Goal: Transaction & Acquisition: Purchase product/service

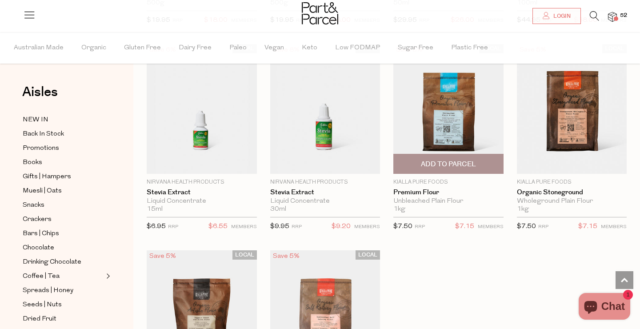
scroll to position [2342, 0]
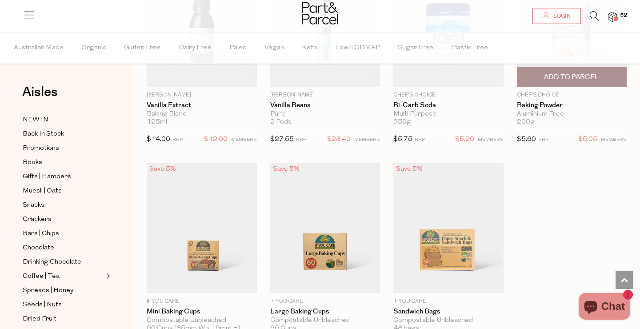
scroll to position [4113, 0]
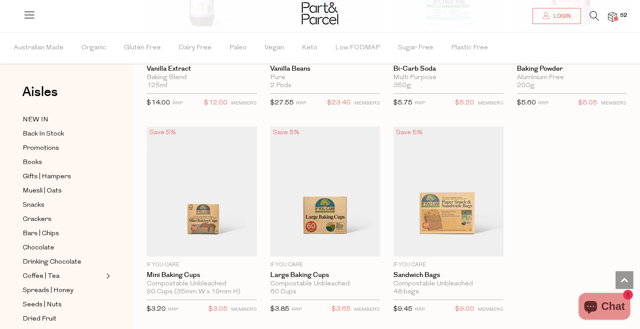
click at [609, 15] on img at bounding box center [612, 17] width 9 height 10
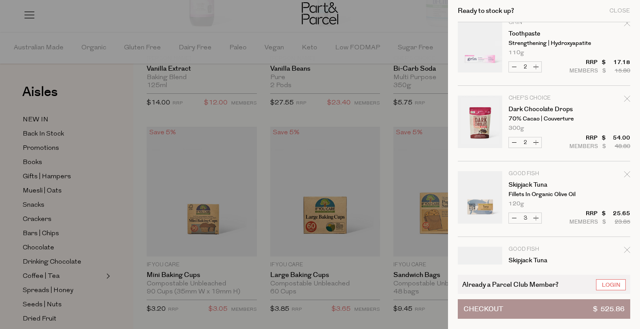
scroll to position [229, 0]
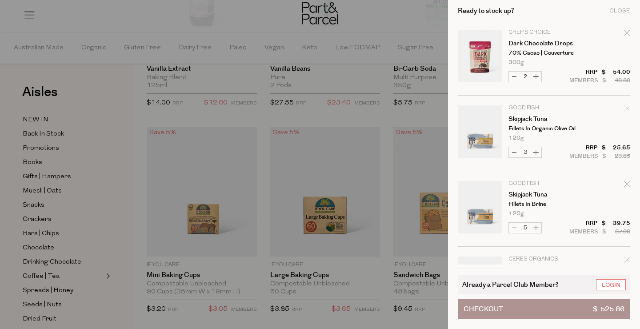
click at [624, 31] on icon "Remove Dark Chocolate Drops" at bounding box center [627, 33] width 6 height 6
type input "Add Membership"
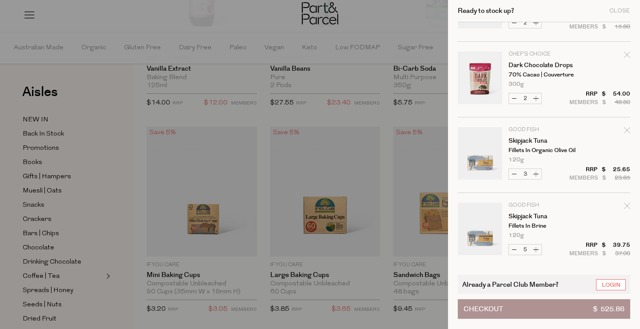
scroll to position [197, 0]
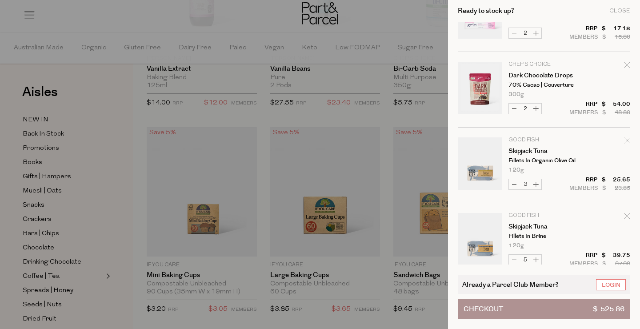
click at [624, 62] on icon "Remove Dark Chocolate Drops" at bounding box center [627, 65] width 6 height 6
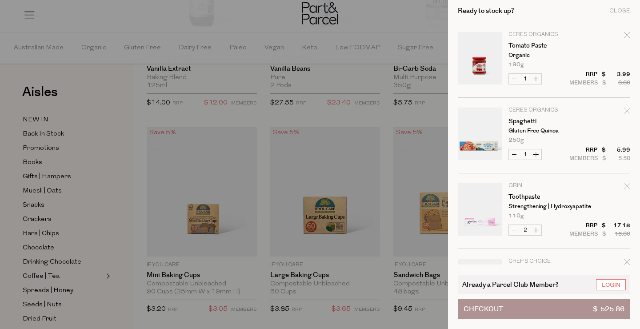
scroll to position [0, 0]
click at [431, 27] on div at bounding box center [320, 164] width 640 height 329
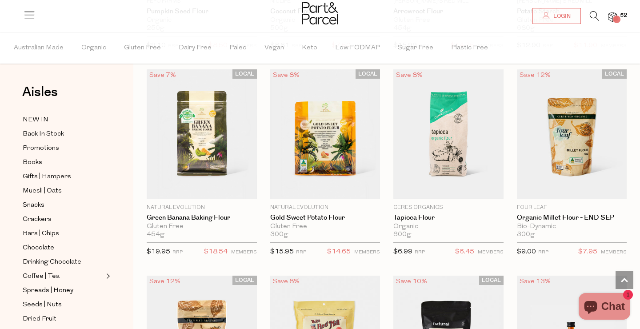
scroll to position [3371, 0]
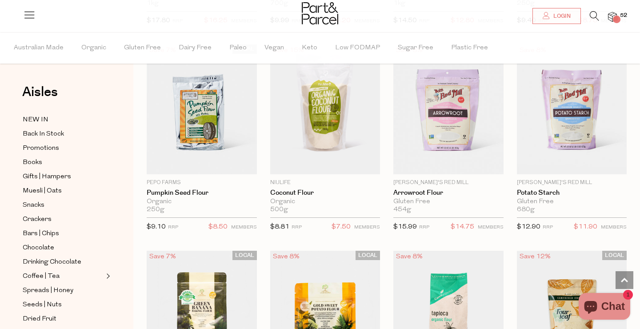
click at [547, 8] on div at bounding box center [320, 14] width 640 height 29
click at [547, 15] on icon at bounding box center [545, 15] width 7 height 7
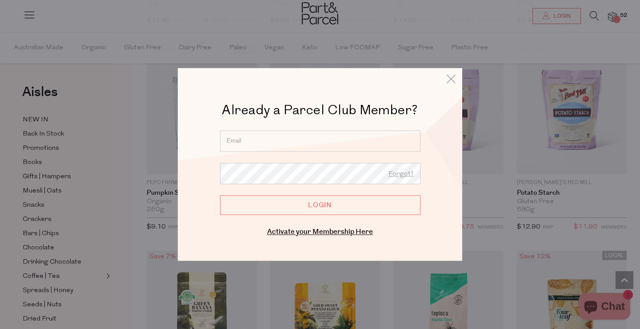
type input "jacqueline.adg@outlook.com"
click at [314, 203] on input "Login" at bounding box center [320, 205] width 200 height 20
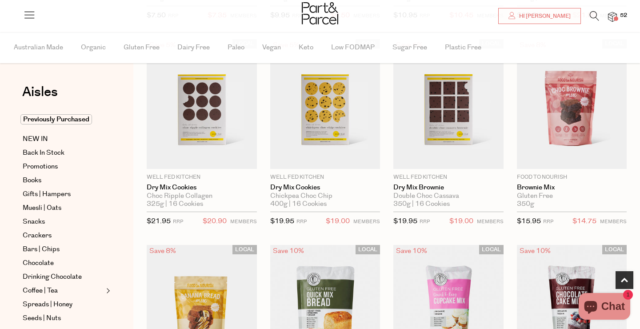
scroll to position [363, 0]
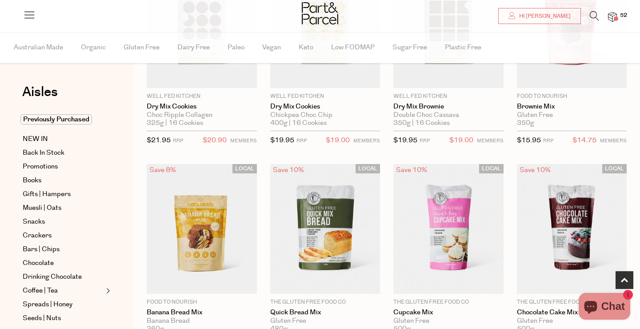
click at [617, 18] on span at bounding box center [615, 18] width 4 height 4
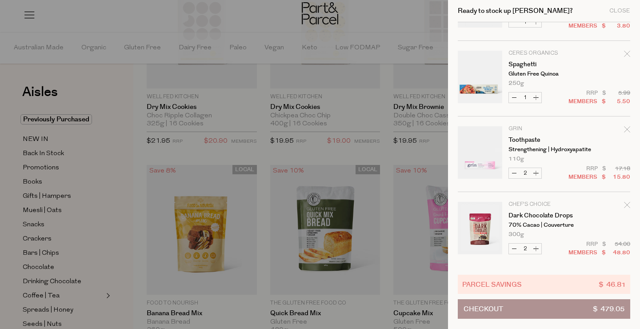
scroll to position [130, 0]
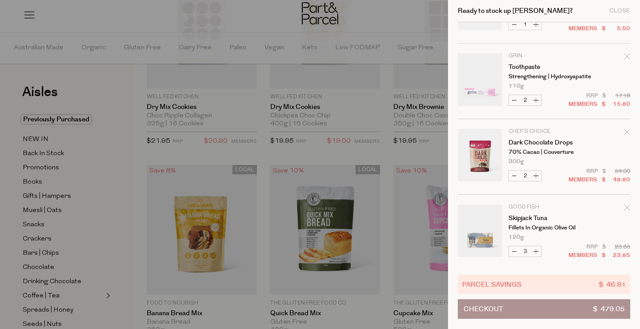
click at [625, 131] on icon "Remove Dark Chocolate Drops" at bounding box center [627, 132] width 6 height 6
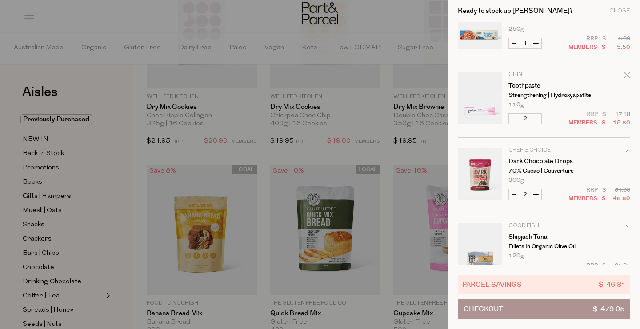
scroll to position [110, 0]
click at [516, 196] on button "Decrease Dark Chocolate Drops" at bounding box center [513, 195] width 11 height 10
click at [515, 194] on button "Decrease Dark Chocolate Drops" at bounding box center [513, 195] width 11 height 10
type input "0"
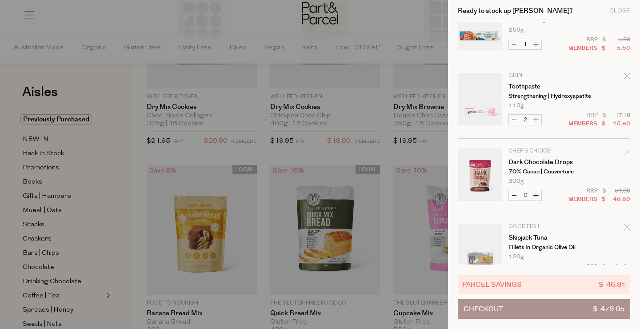
click at [628, 153] on icon "Remove Dark Chocolate Drops" at bounding box center [627, 151] width 6 height 6
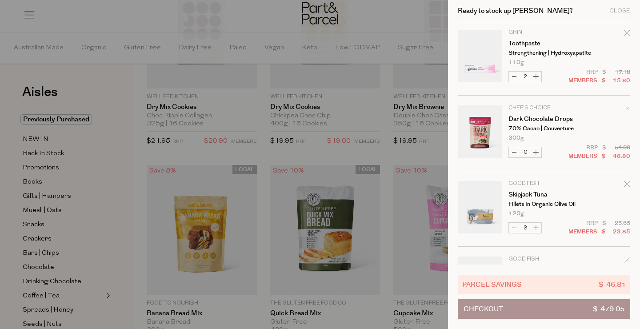
scroll to position [205, 0]
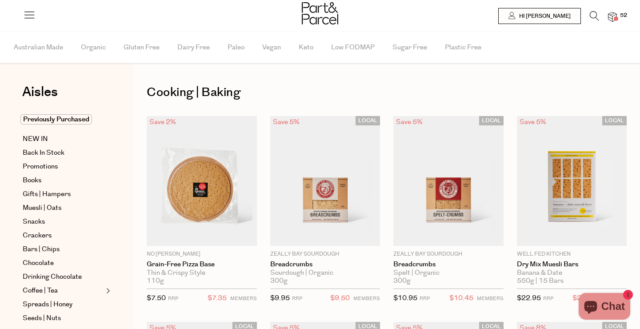
type input "2"
click at [615, 15] on img at bounding box center [612, 17] width 9 height 10
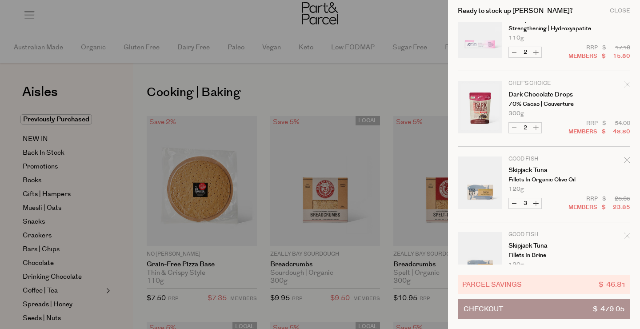
scroll to position [207, 0]
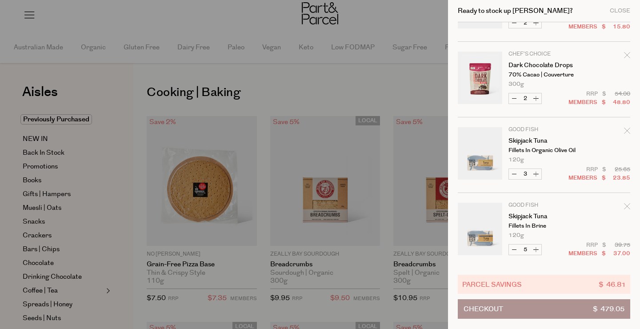
click at [373, 80] on div at bounding box center [320, 164] width 640 height 329
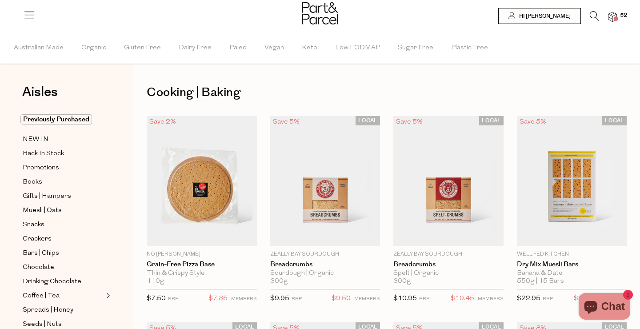
click at [610, 9] on div at bounding box center [320, 14] width 640 height 29
click at [610, 24] on div at bounding box center [320, 14] width 640 height 29
click at [609, 11] on div at bounding box center [320, 14] width 640 height 29
click at [609, 18] on img at bounding box center [612, 17] width 9 height 10
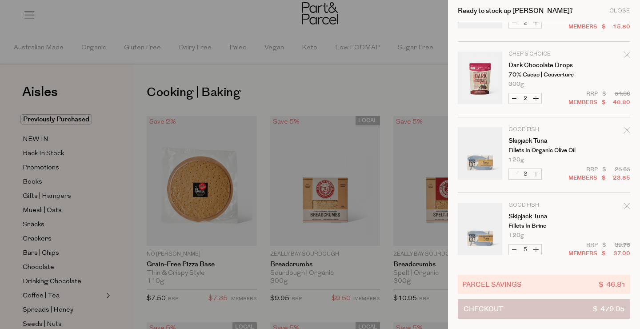
click at [502, 309] on span "Checkout" at bounding box center [483, 308] width 40 height 19
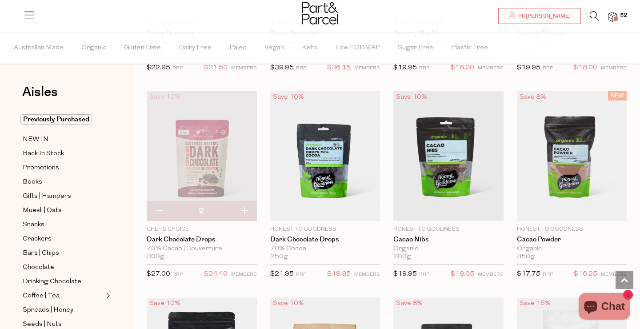
scroll to position [1234, 0]
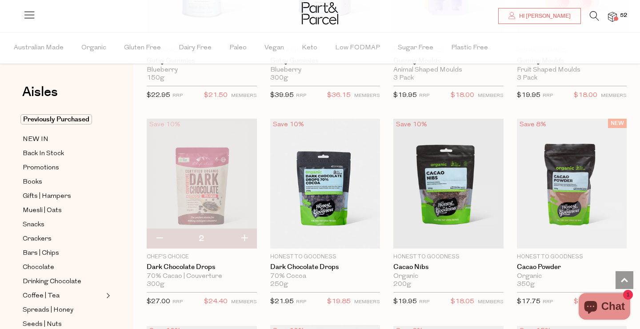
click at [159, 236] on button "button" at bounding box center [159, 239] width 25 height 20
type input "1"
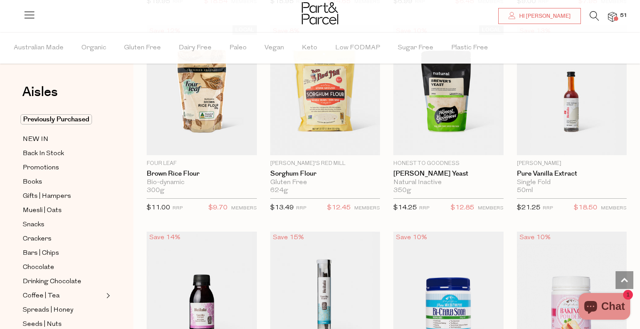
scroll to position [3884, 0]
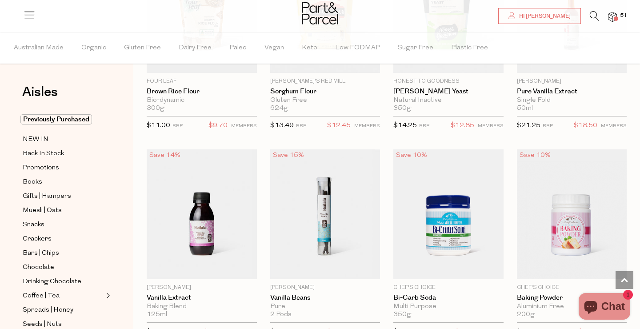
click at [612, 21] on img at bounding box center [612, 17] width 9 height 10
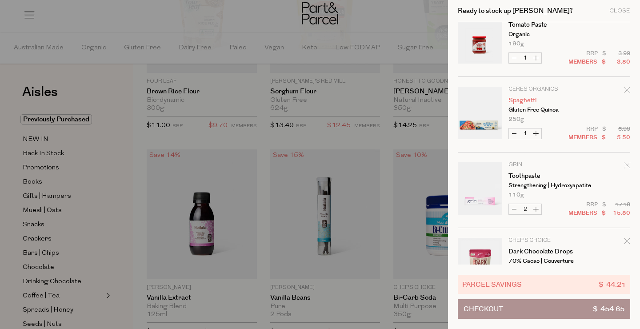
scroll to position [16, 0]
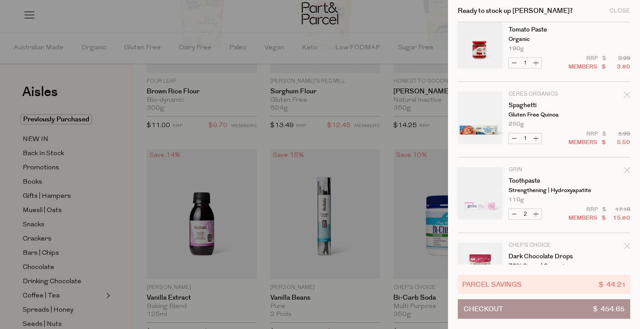
click at [538, 62] on button "Increase Tomato Paste" at bounding box center [535, 63] width 11 height 10
type input "2"
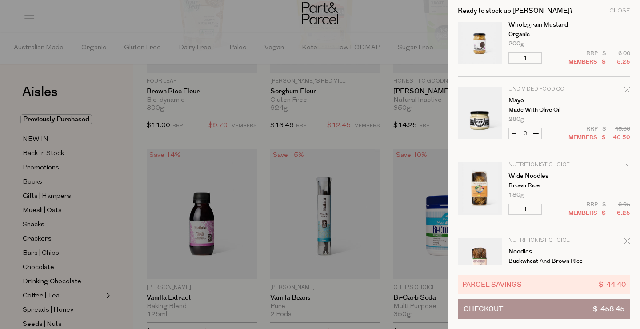
scroll to position [550, 0]
click at [536, 56] on button "Increase Wholegrain Mustard" at bounding box center [535, 57] width 11 height 10
type input "2"
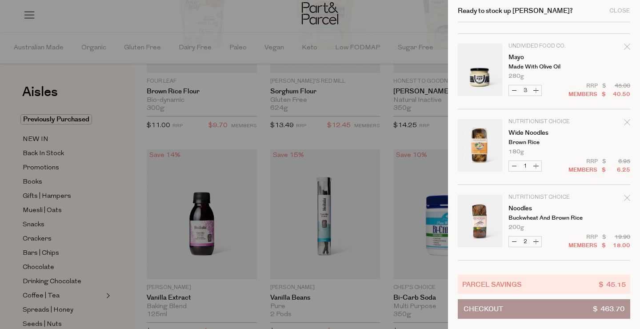
scroll to position [409, 0]
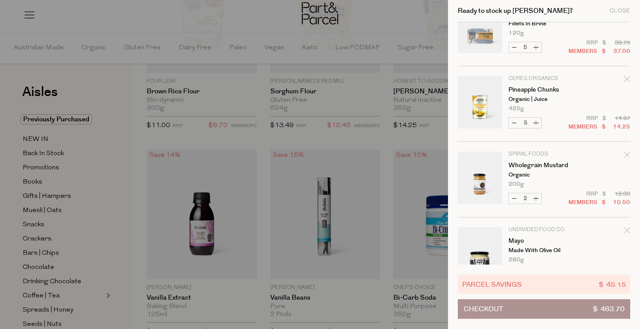
click at [125, 142] on div at bounding box center [320, 164] width 640 height 329
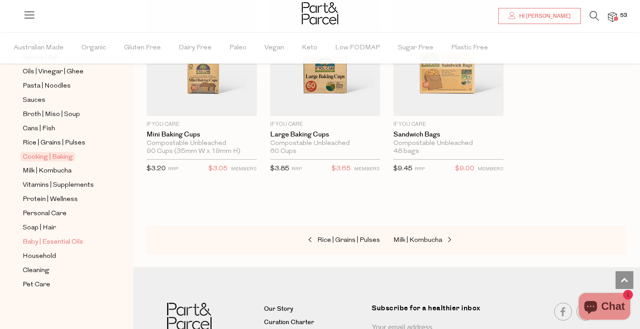
scroll to position [295, 0]
click at [53, 185] on span "Vitamins | Supplements" at bounding box center [58, 185] width 71 height 11
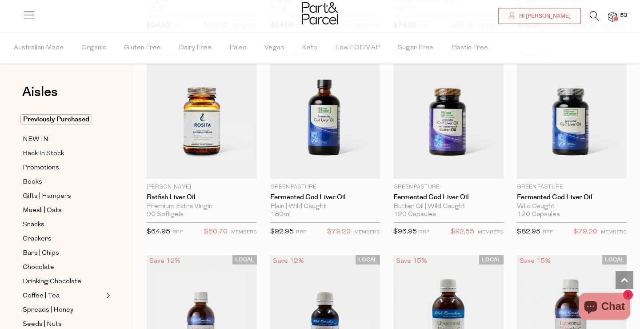
scroll to position [2128, 0]
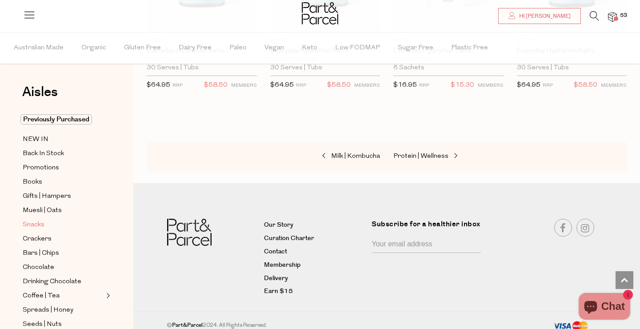
scroll to position [225, 0]
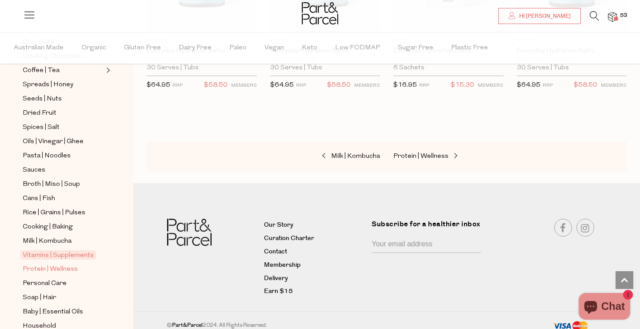
click at [68, 268] on span "Protein | Wellness" at bounding box center [50, 269] width 55 height 11
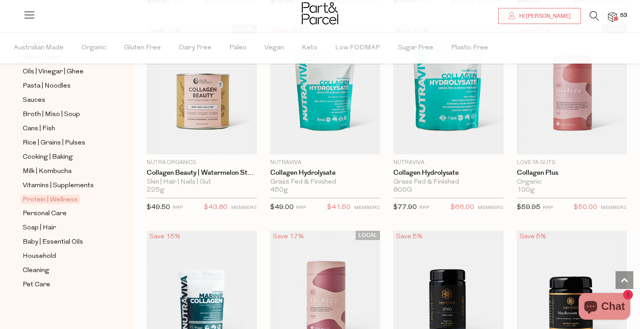
scroll to position [1026, 0]
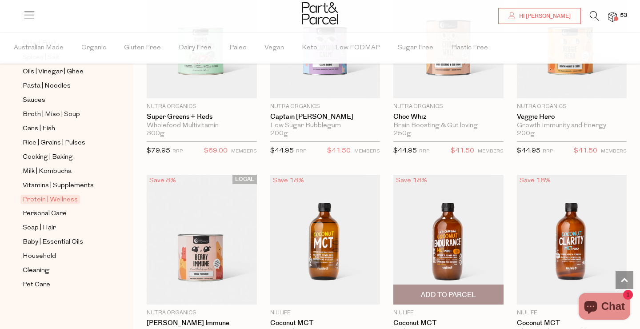
scroll to position [3824, 0]
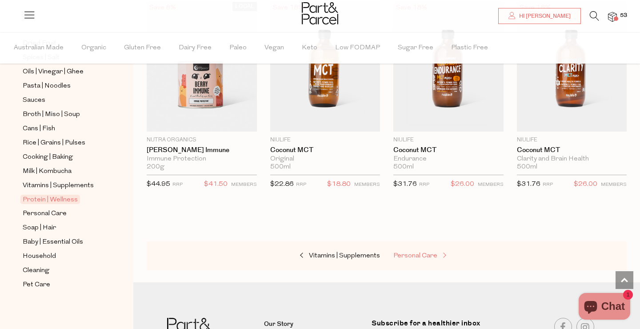
click at [421, 252] on span "Personal Care" at bounding box center [415, 255] width 44 height 7
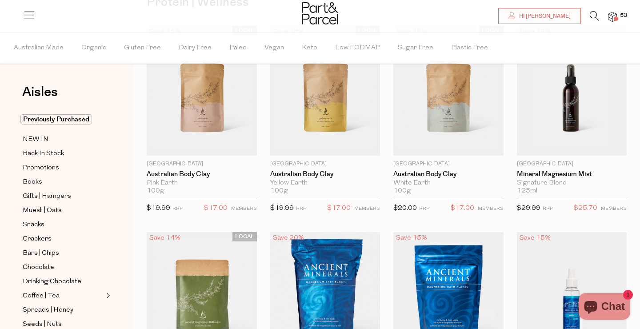
type input "2"
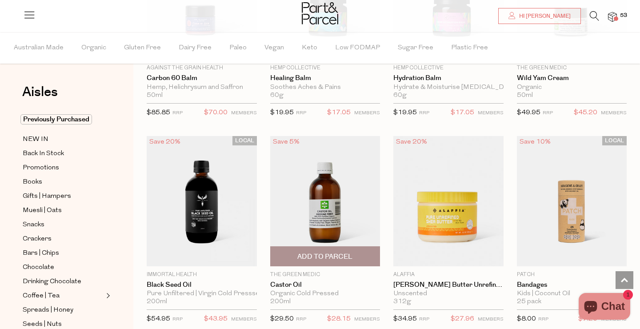
scroll to position [3742, 0]
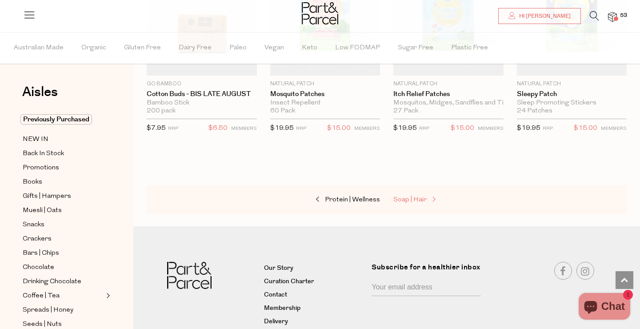
click at [416, 196] on span "Soap | Hair" at bounding box center [409, 199] width 33 height 7
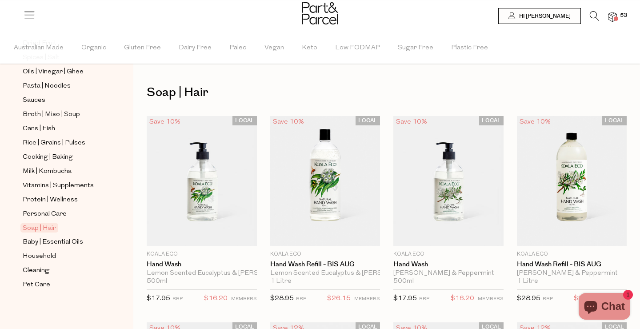
scroll to position [295, 0]
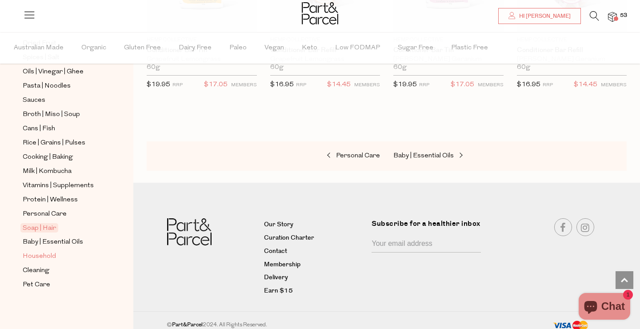
click at [42, 259] on span "Household" at bounding box center [39, 256] width 33 height 11
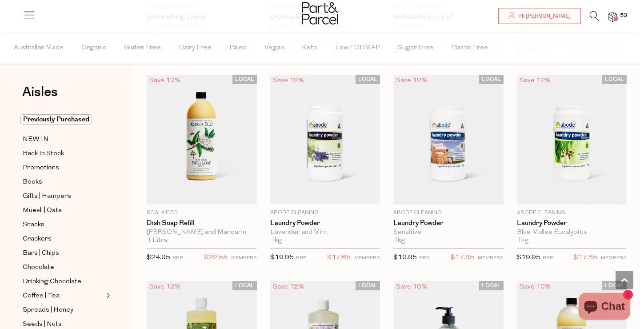
scroll to position [2085, 0]
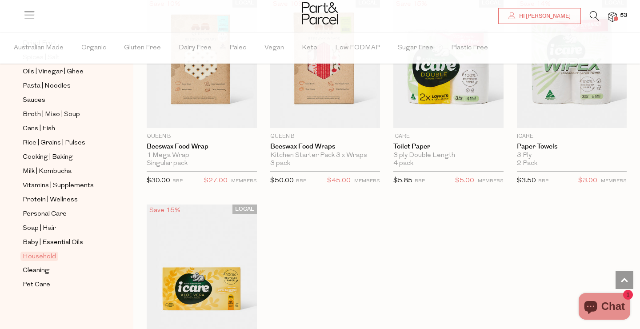
scroll to position [295, 0]
click at [39, 268] on span "Cleaning" at bounding box center [36, 270] width 27 height 11
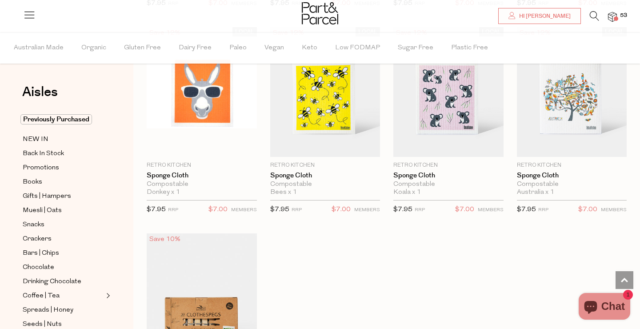
scroll to position [677, 0]
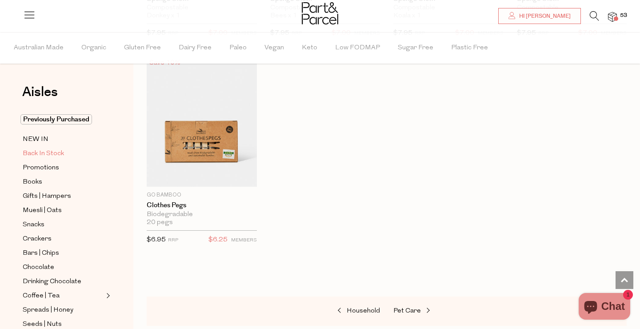
click at [36, 152] on span "Back In Stock" at bounding box center [43, 153] width 41 height 11
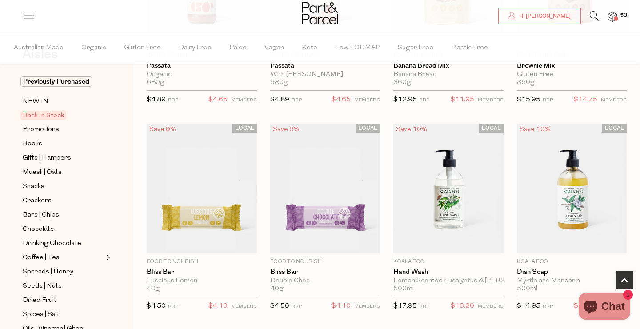
scroll to position [44, 0]
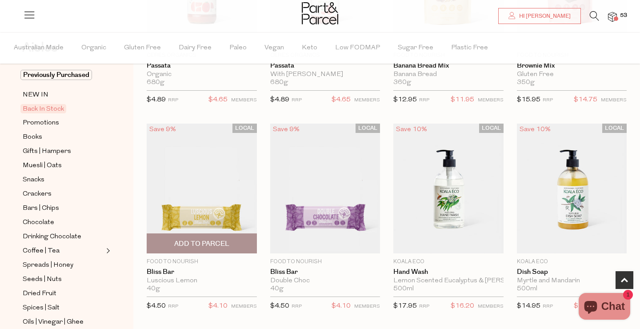
click at [221, 213] on img at bounding box center [202, 188] width 110 height 130
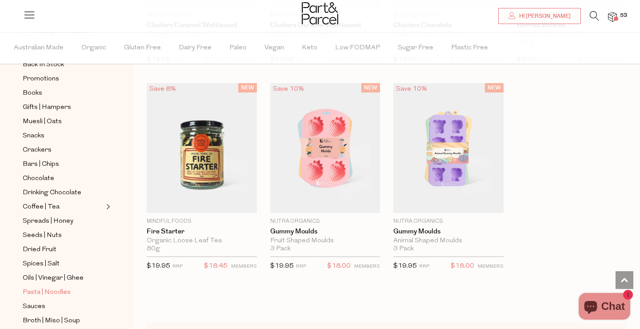
scroll to position [118, 0]
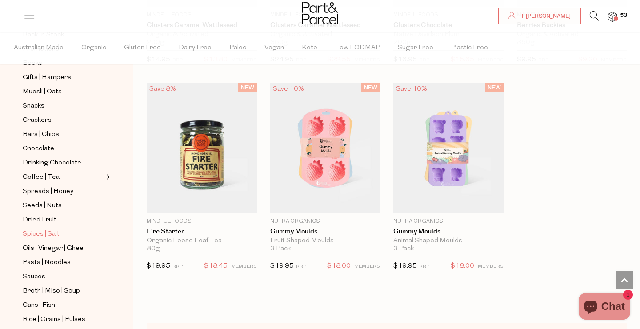
click at [48, 233] on span "Spices | Salt" at bounding box center [41, 234] width 37 height 11
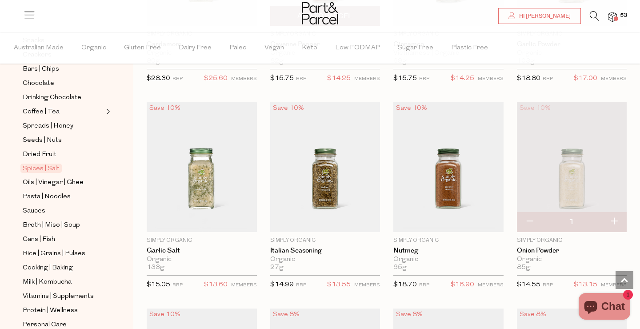
scroll to position [1561, 0]
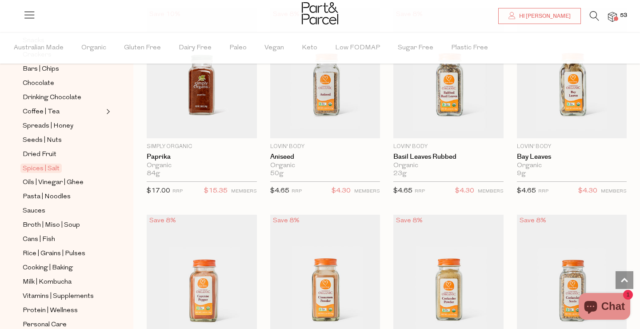
click at [609, 18] on img at bounding box center [612, 17] width 9 height 10
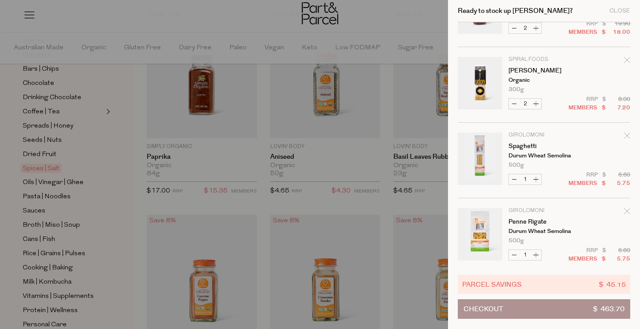
scroll to position [831, 0]
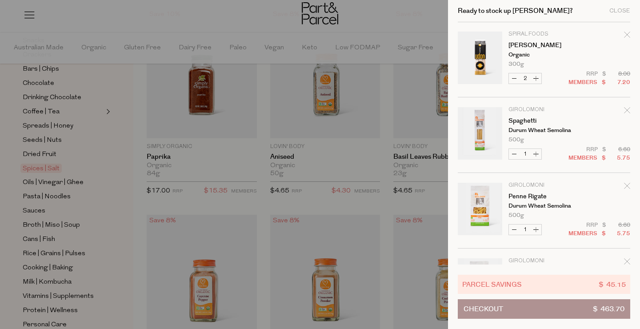
click at [536, 155] on button "Increase Spaghetti" at bounding box center [535, 154] width 11 height 10
type input "2"
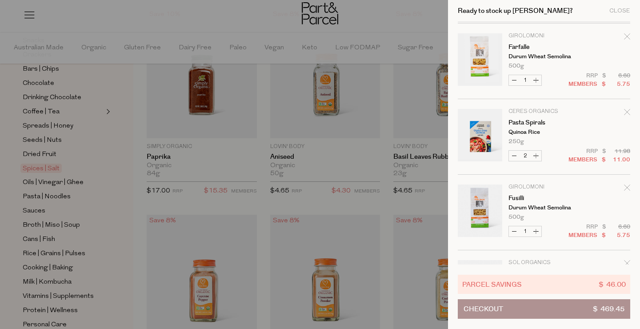
scroll to position [1060, 0]
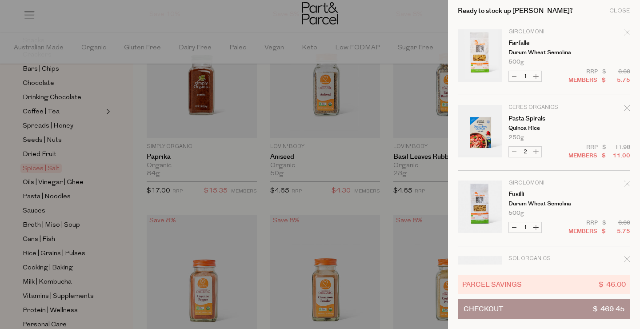
click at [536, 223] on button "Increase Fusilli" at bounding box center [535, 227] width 11 height 10
type input "2"
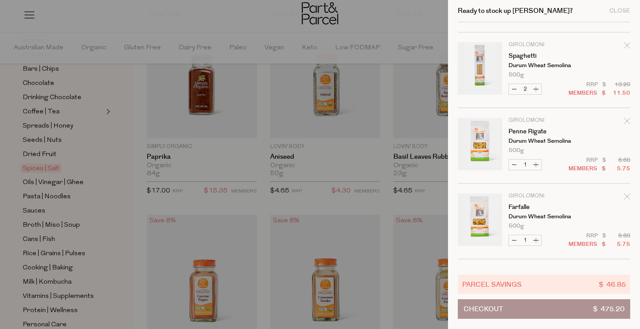
scroll to position [855, 0]
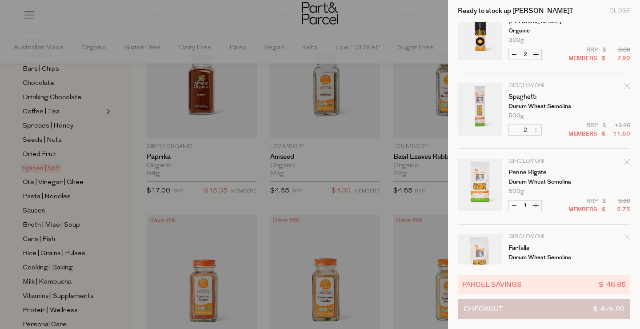
click at [528, 306] on button "Checkout $ 475.20" at bounding box center [543, 309] width 172 height 20
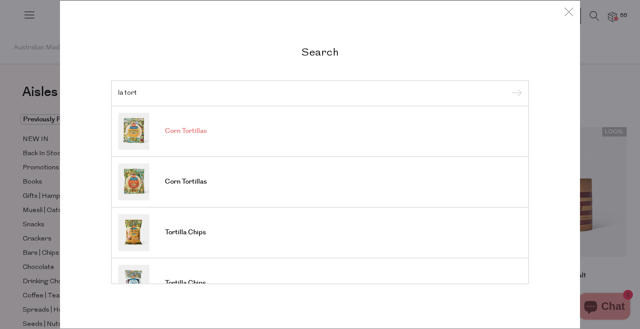
type input "la tort"
click at [188, 131] on span "Corn Tortillas" at bounding box center [186, 131] width 42 height 9
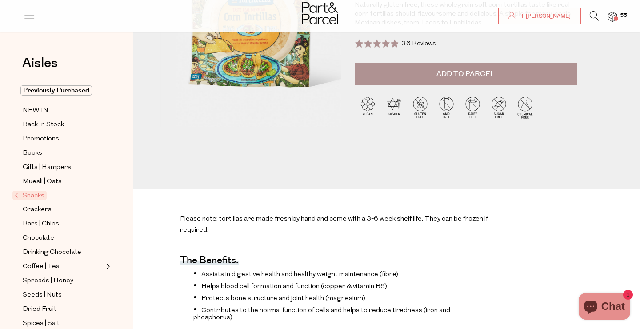
scroll to position [131, 0]
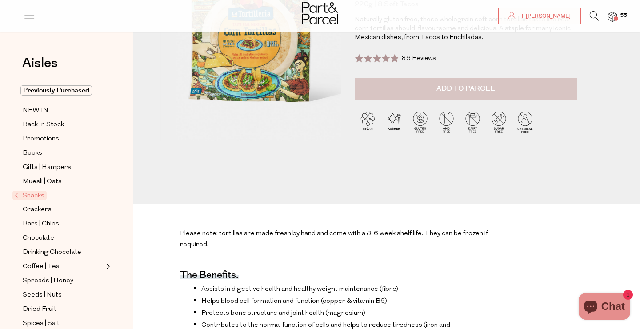
click at [430, 85] on button "Add to Parcel" at bounding box center [465, 89] width 222 height 22
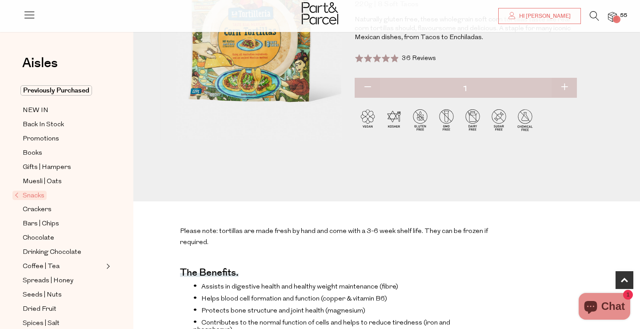
scroll to position [284, 0]
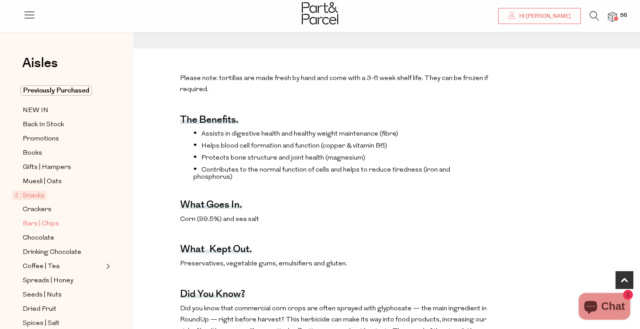
click at [43, 222] on span "Bars | Chips" at bounding box center [41, 223] width 36 height 11
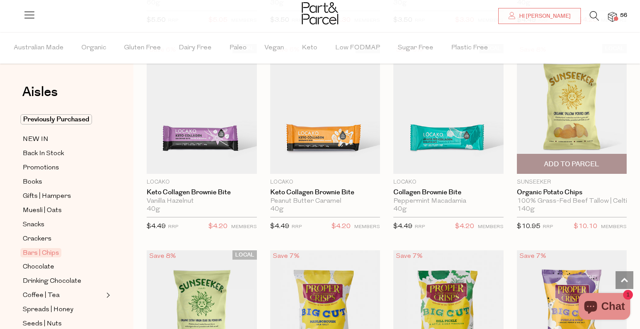
scroll to position [2786, 0]
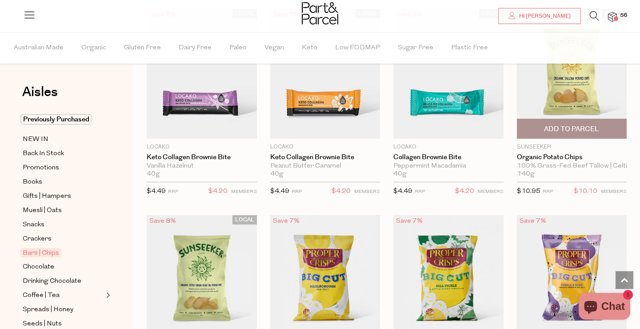
click at [567, 82] on img at bounding box center [571, 74] width 110 height 130
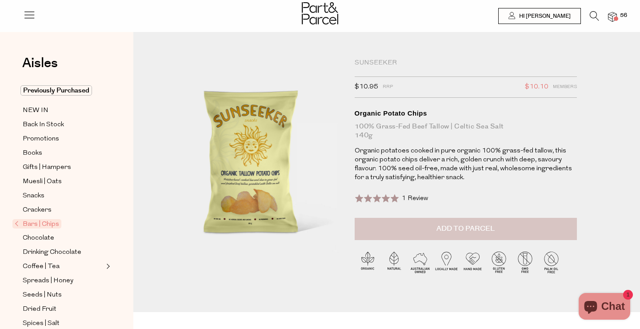
click at [445, 231] on span "Add to Parcel" at bounding box center [465, 228] width 58 height 10
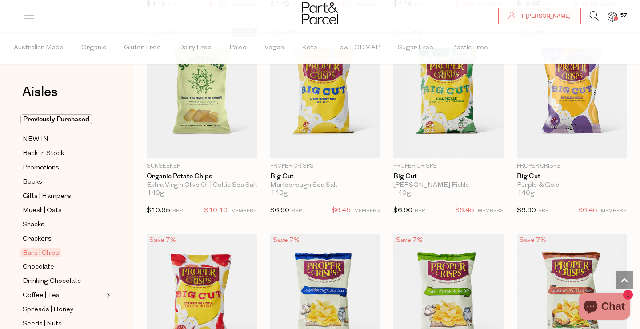
scroll to position [2918, 0]
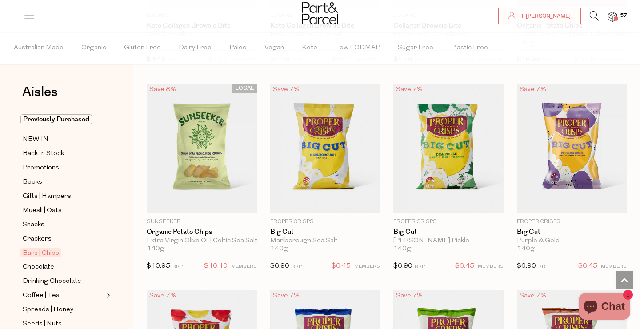
click at [610, 18] on img at bounding box center [612, 17] width 9 height 10
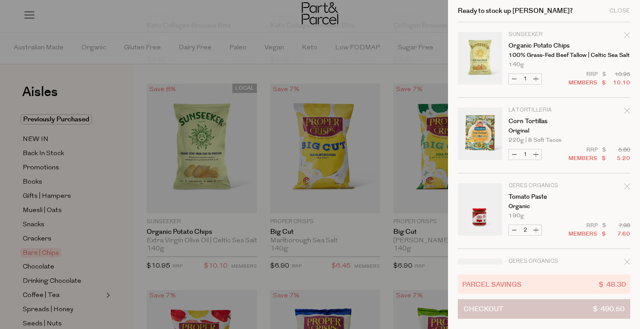
click at [562, 310] on button "Checkout $ 490.50" at bounding box center [543, 309] width 172 height 20
